Goal: Information Seeking & Learning: Learn about a topic

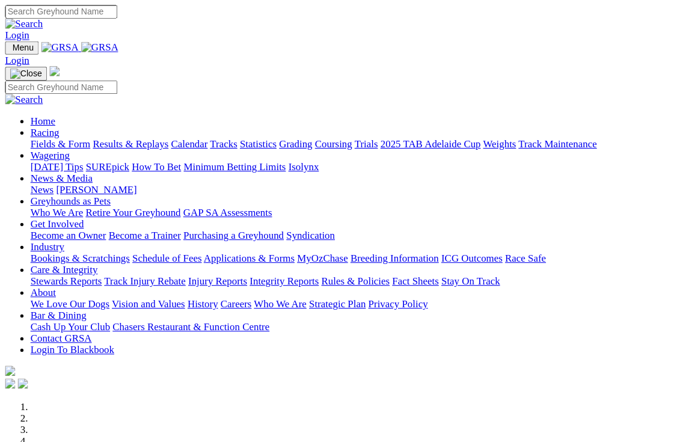
scroll to position [184, 0]
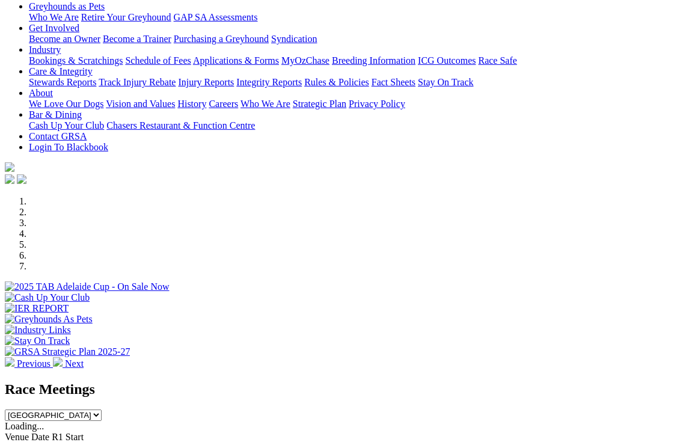
select select "[GEOGRAPHIC_DATA]"
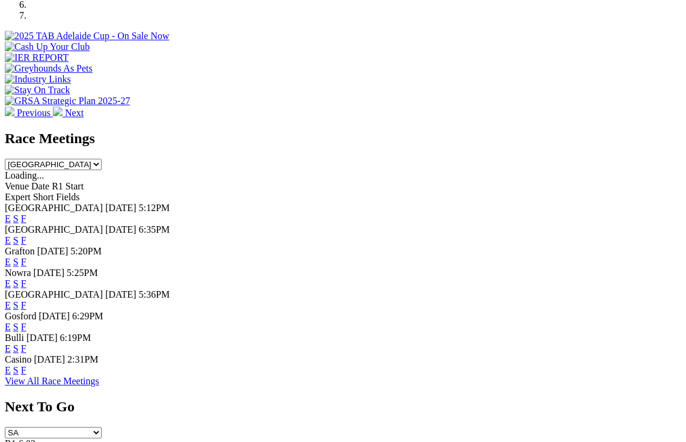
scroll to position [435, 0]
click at [26, 343] on link "F" at bounding box center [23, 348] width 5 height 10
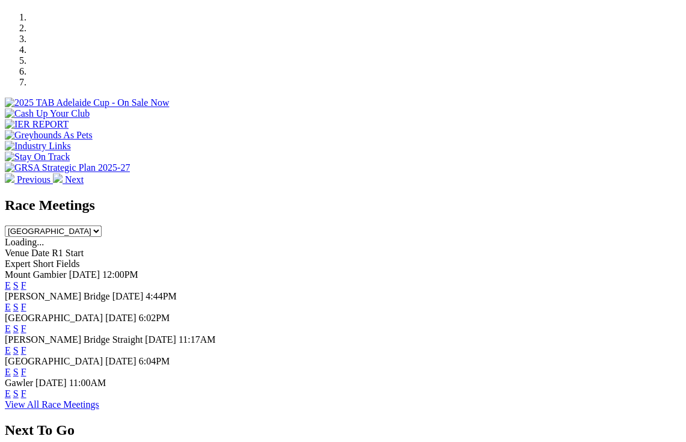
click at [102, 226] on select "[GEOGRAPHIC_DATA] [GEOGRAPHIC_DATA] [GEOGRAPHIC_DATA] [GEOGRAPHIC_DATA] [GEOGRA…" at bounding box center [53, 231] width 97 height 11
select select "[GEOGRAPHIC_DATA]"
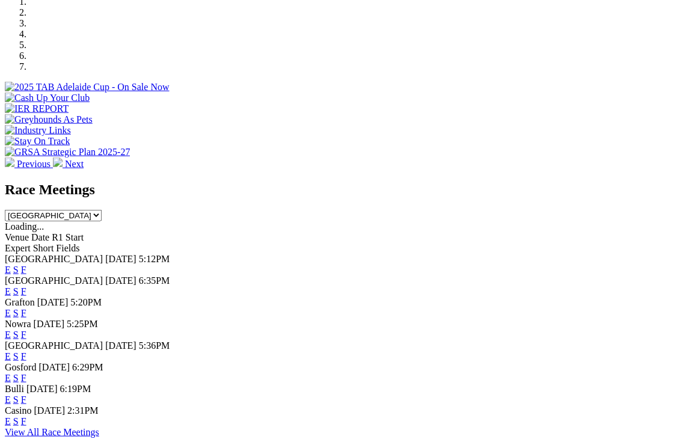
scroll to position [384, 0]
click at [26, 330] on link "F" at bounding box center [23, 335] width 5 height 10
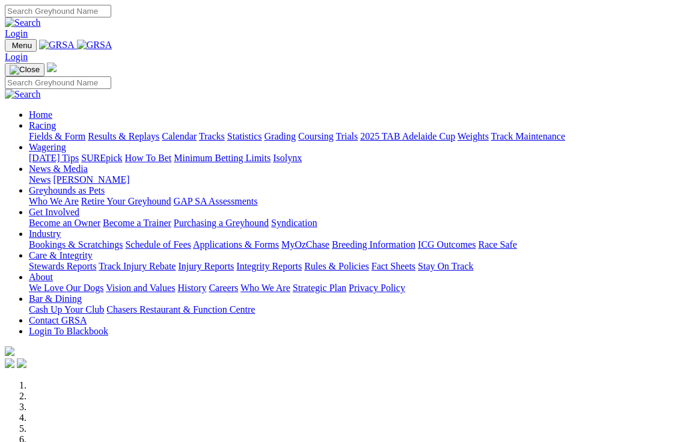
select select "[GEOGRAPHIC_DATA]"
click at [61, 229] on link "Industry" at bounding box center [45, 234] width 32 height 10
click at [93, 250] on link "Care & Integrity" at bounding box center [61, 255] width 64 height 10
click at [302, 261] on link "Integrity Reports" at bounding box center [269, 266] width 66 height 10
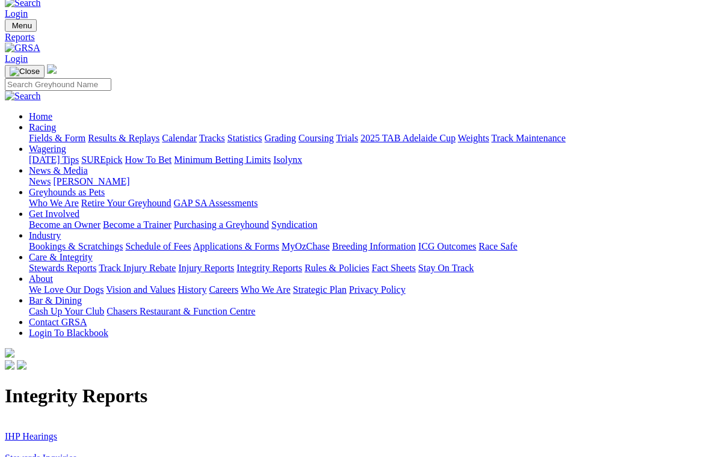
scroll to position [20, 0]
click at [67, 452] on link "Stewards Inquiries" at bounding box center [41, 457] width 72 height 10
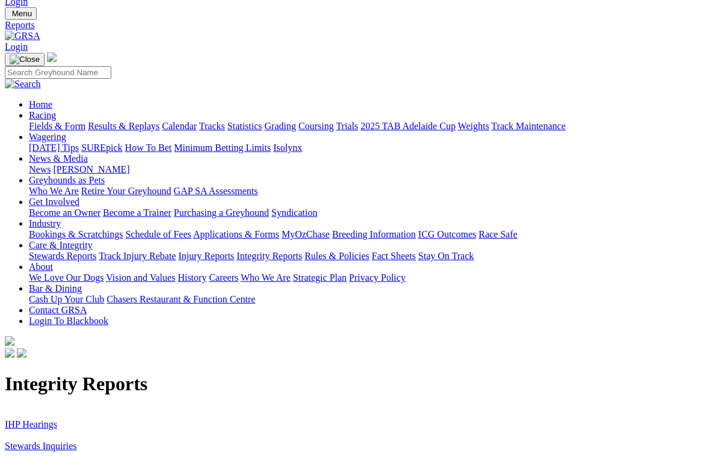
scroll to position [32, 0]
click at [10, 419] on link "IHP Hearings" at bounding box center [31, 424] width 52 height 10
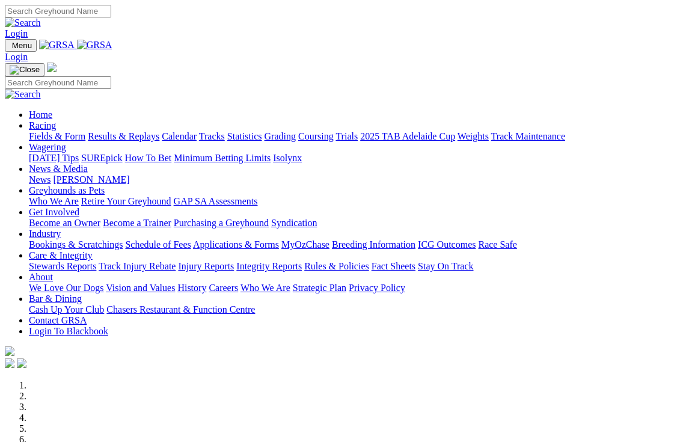
select select "[GEOGRAPHIC_DATA]"
